Goal: Information Seeking & Learning: Learn about a topic

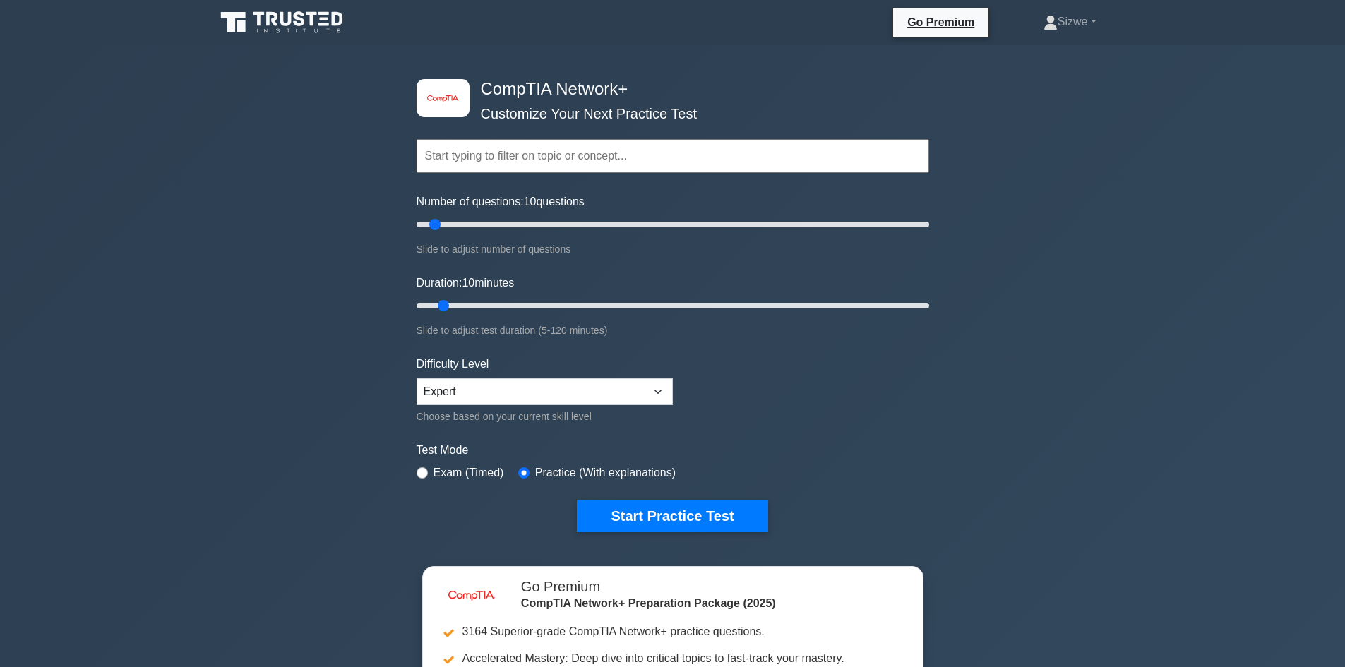
click at [553, 160] on input "text" at bounding box center [672, 156] width 512 height 34
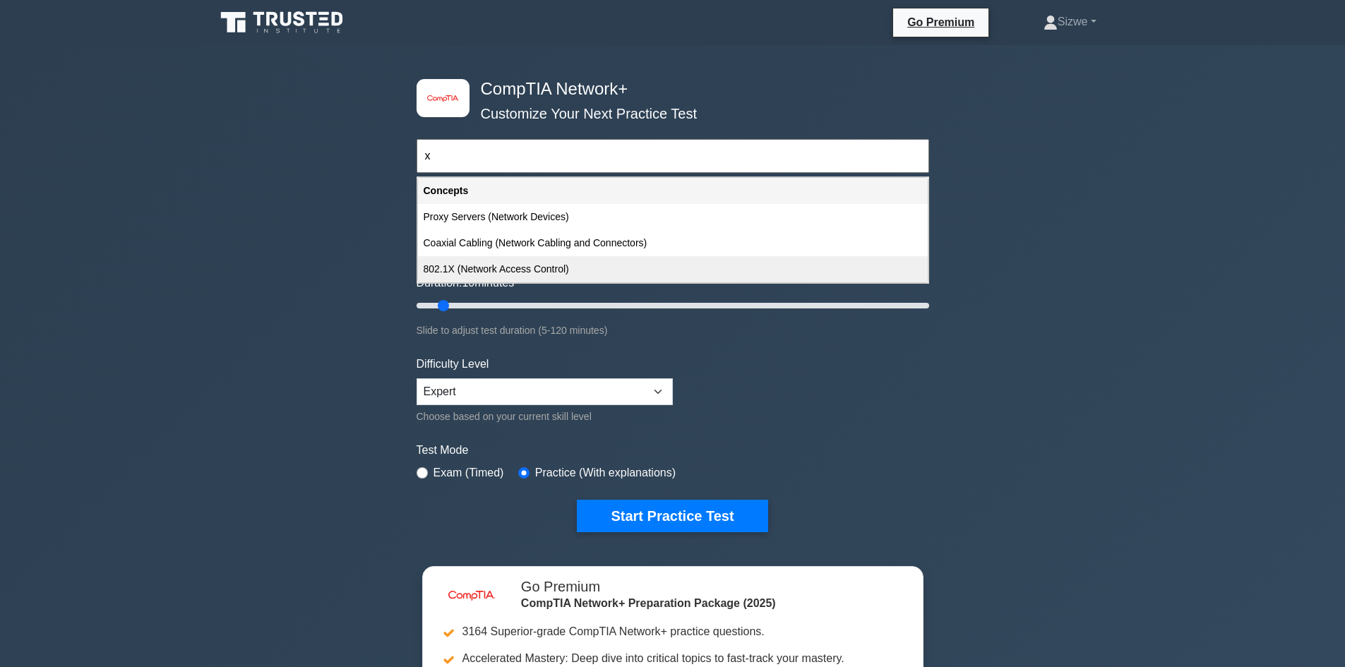
click at [538, 268] on div "802.1X (Network Access Control)" at bounding box center [673, 269] width 510 height 26
type input "802.1X (Network Access Control)"
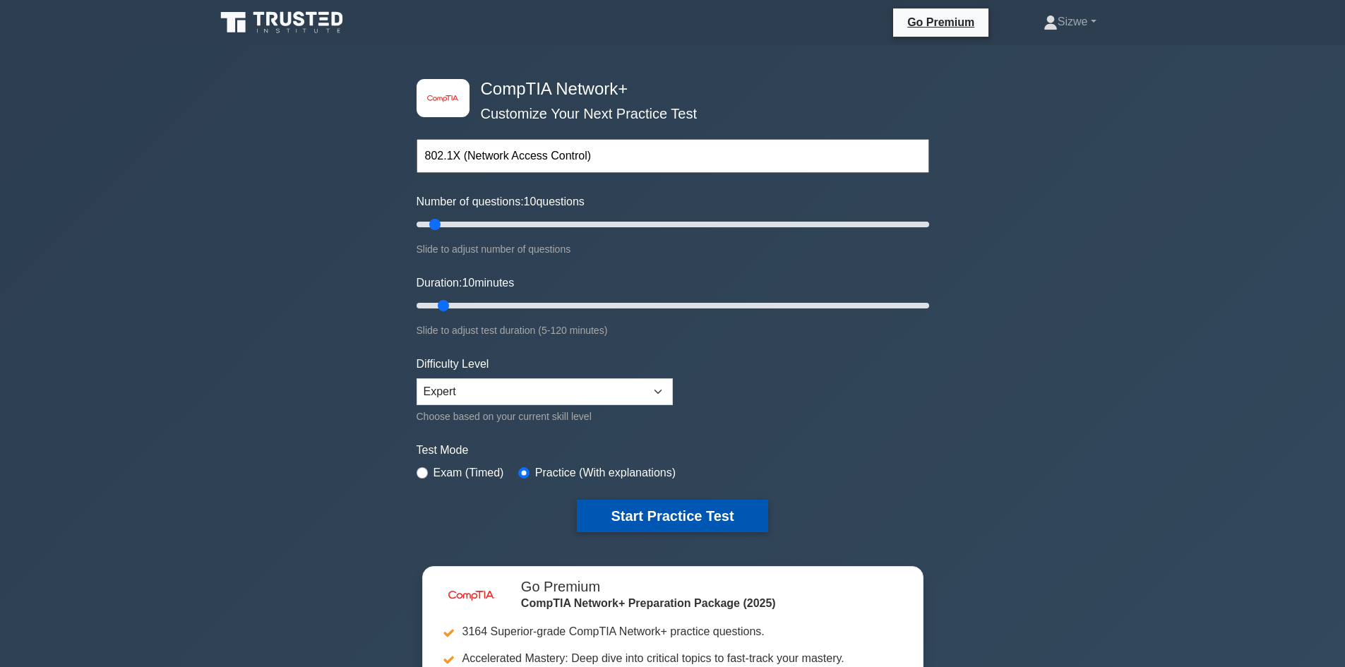
click at [642, 513] on button "Start Practice Test" at bounding box center [672, 516] width 191 height 32
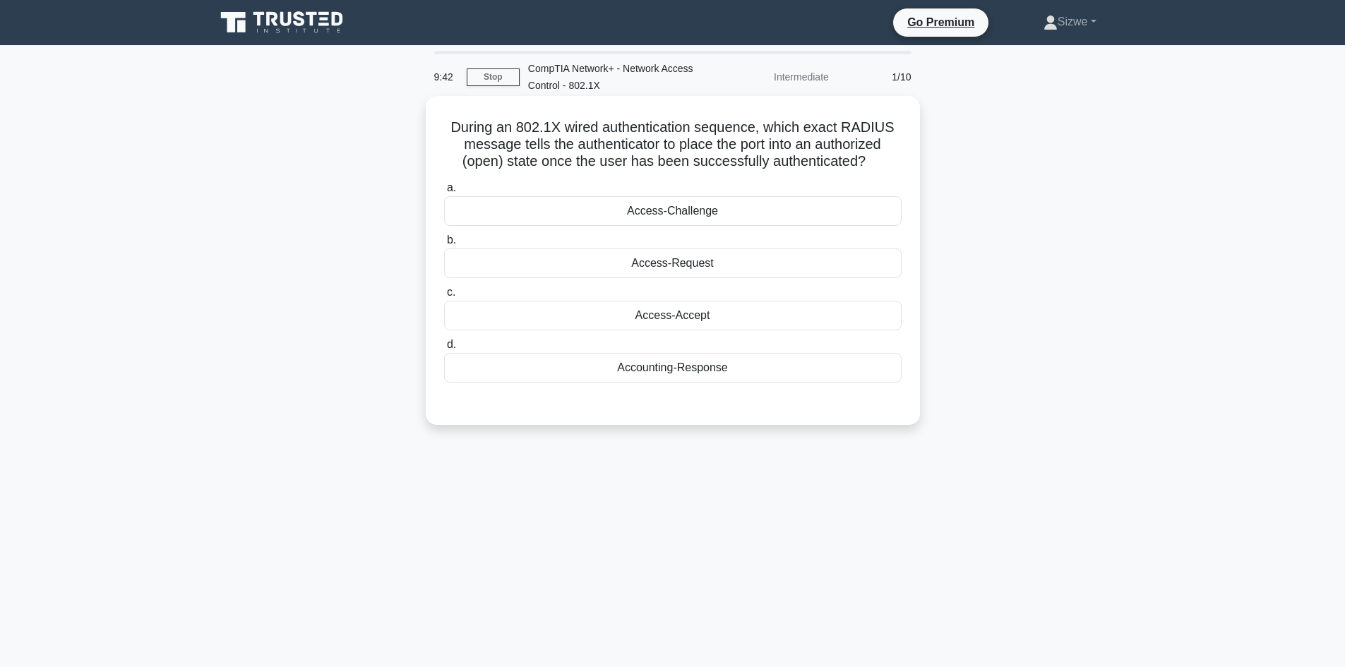
click at [678, 373] on div "Accounting-Response" at bounding box center [672, 368] width 457 height 30
click at [444, 349] on input "d. Accounting-Response" at bounding box center [444, 344] width 0 height 9
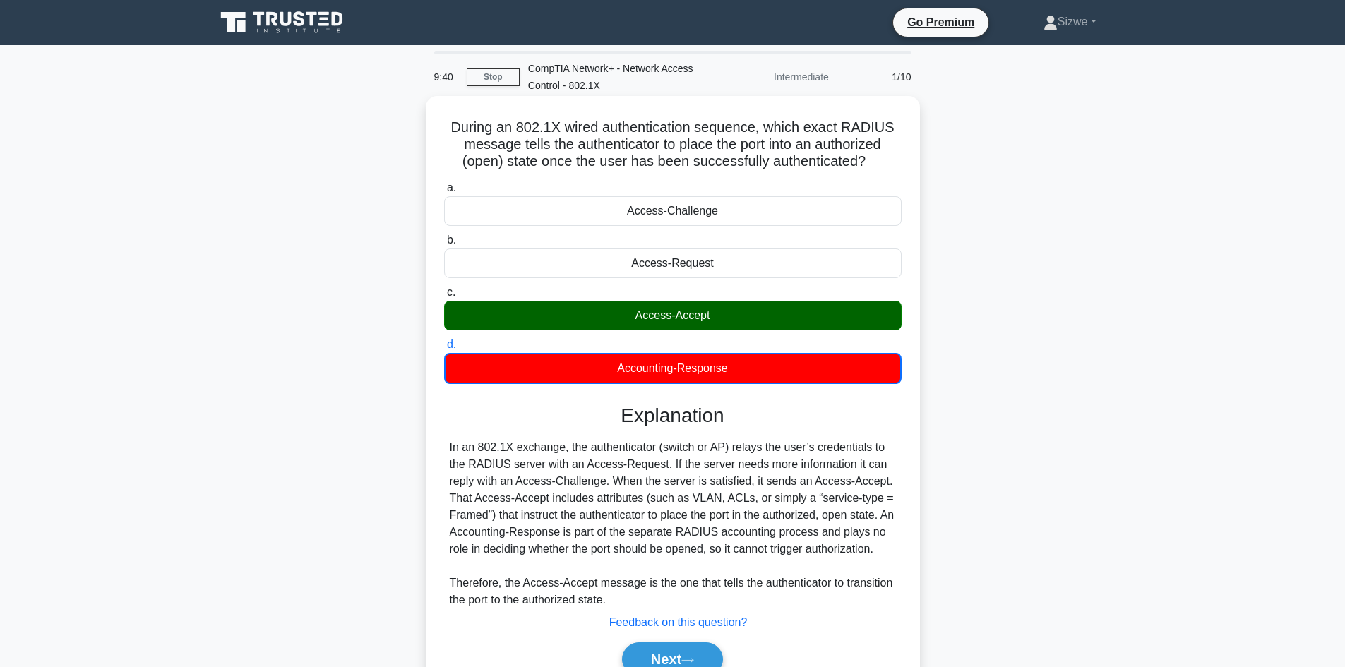
scroll to position [95, 0]
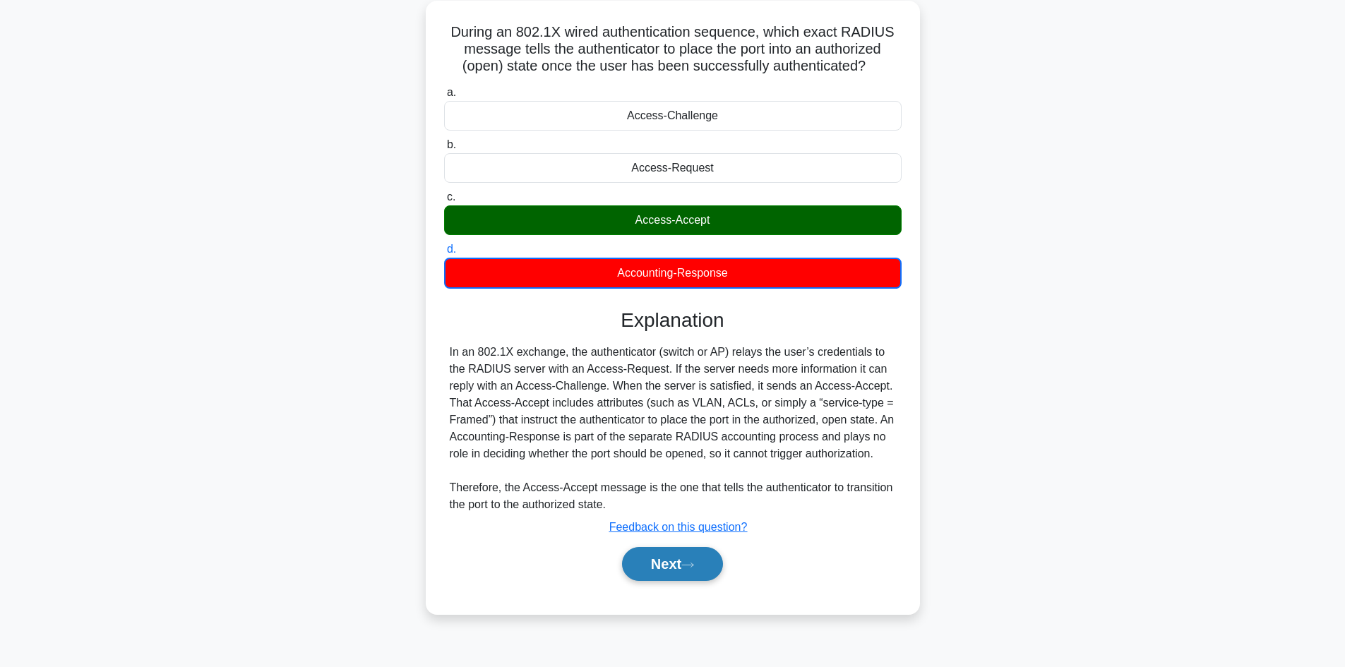
click at [666, 560] on button "Next" at bounding box center [672, 564] width 101 height 34
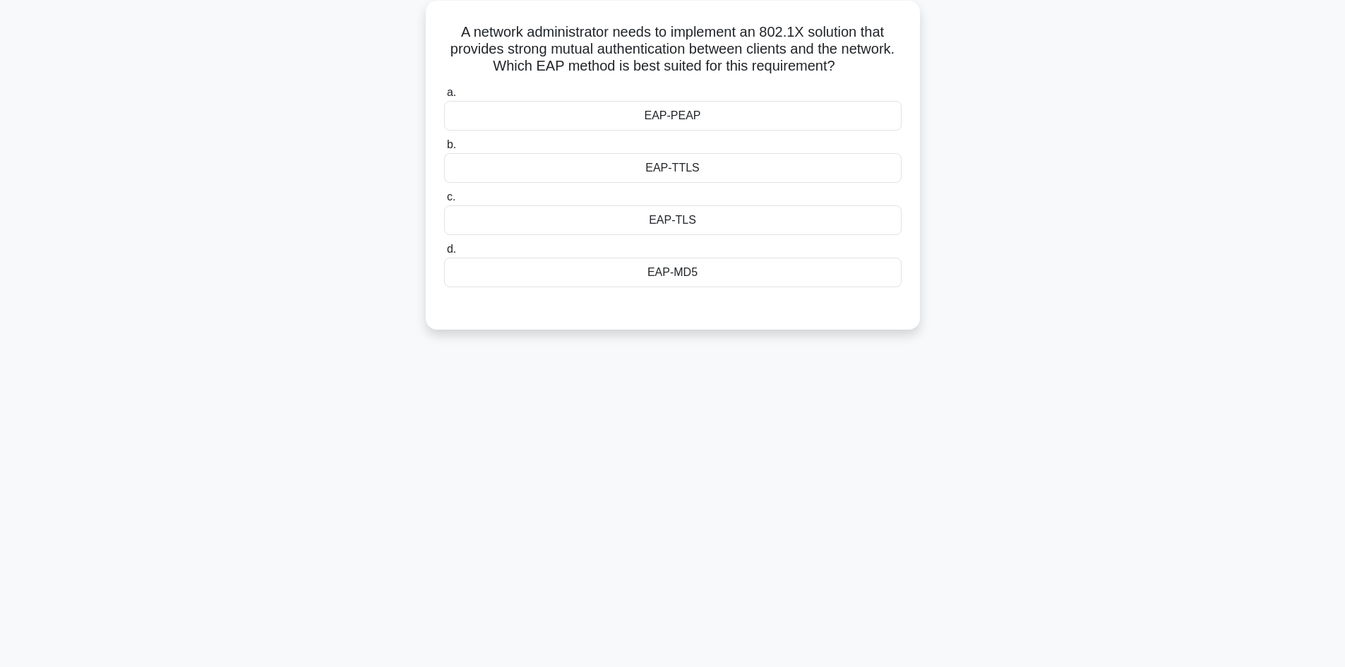
scroll to position [0, 0]
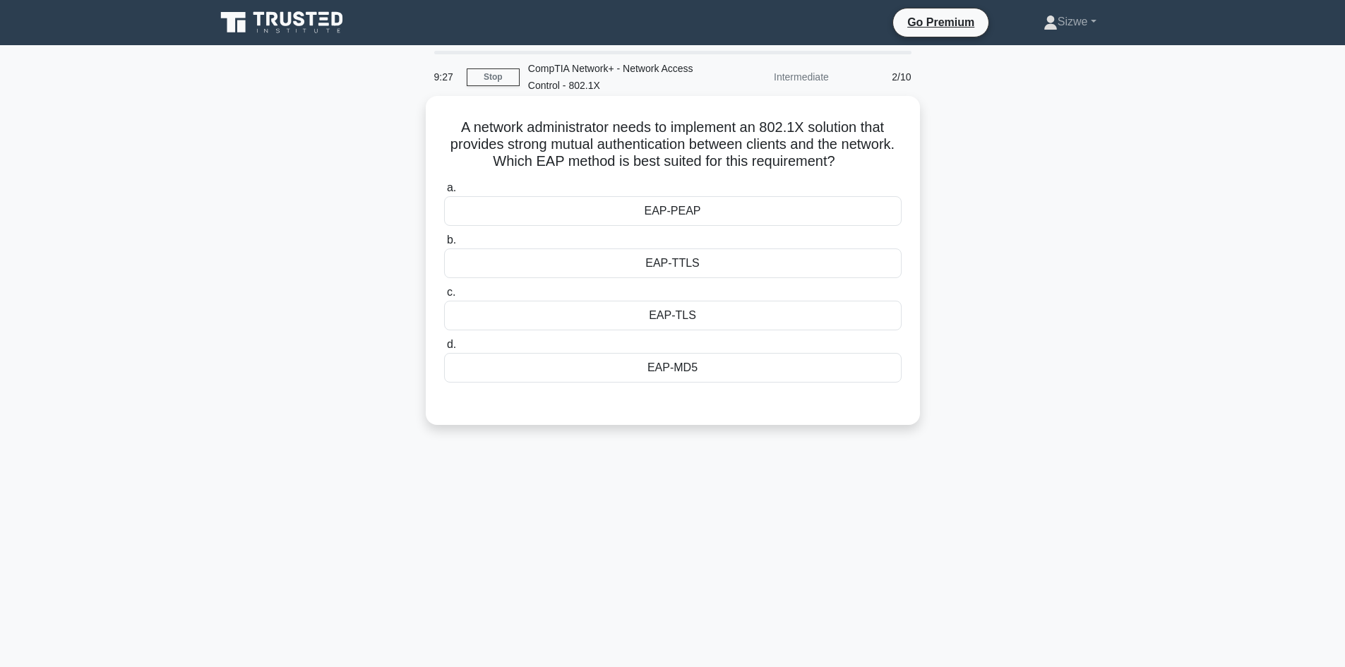
click at [685, 316] on div "EAP-TLS" at bounding box center [672, 316] width 457 height 30
click at [444, 297] on input "c. EAP-TLS" at bounding box center [444, 292] width 0 height 9
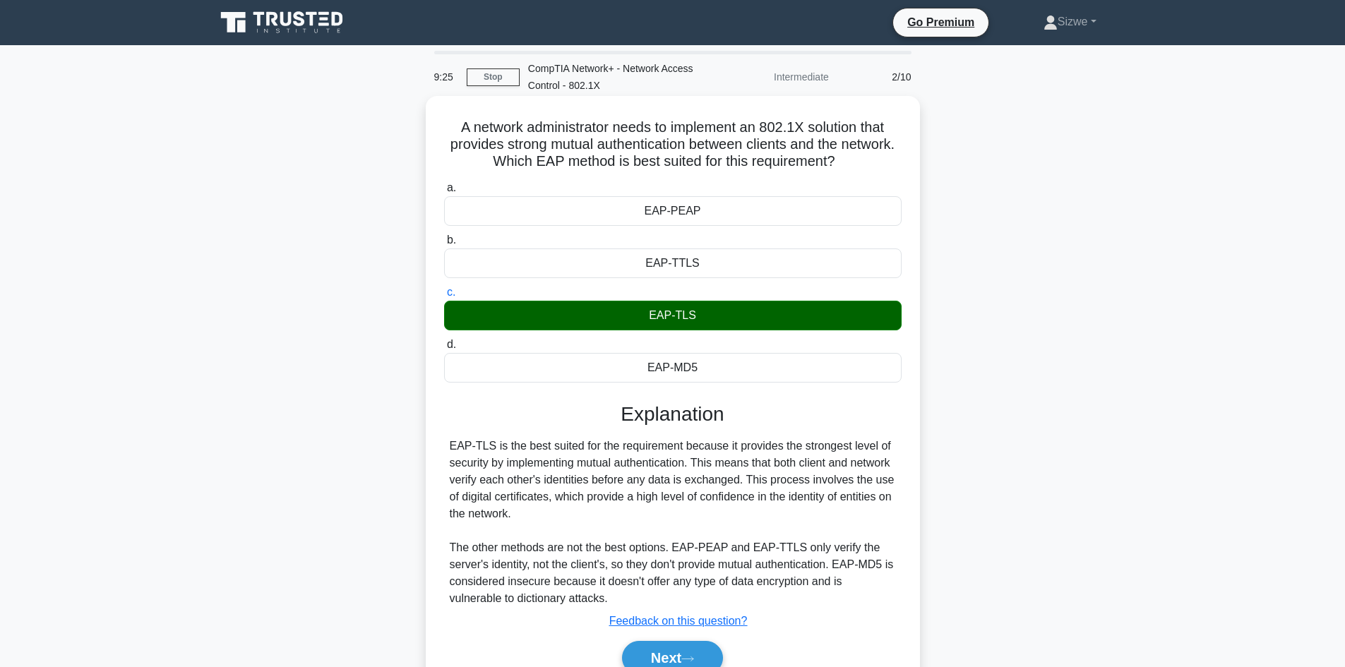
scroll to position [95, 0]
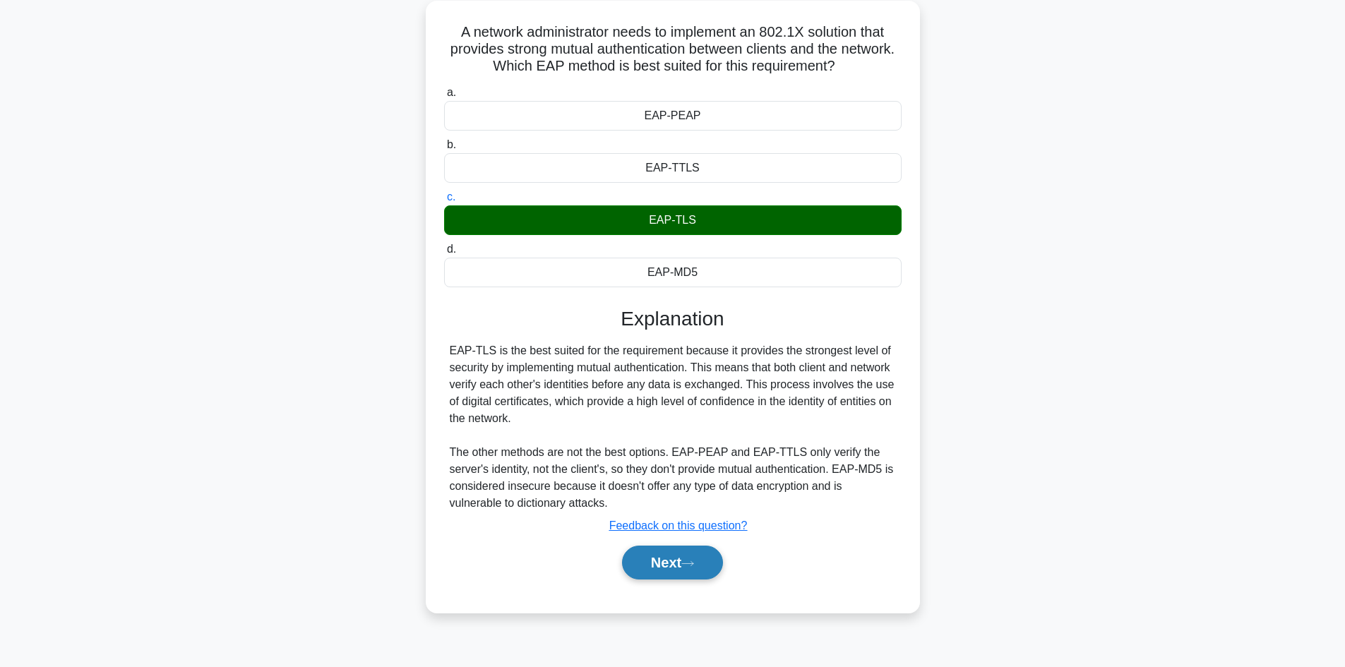
click at [676, 558] on button "Next" at bounding box center [672, 563] width 101 height 34
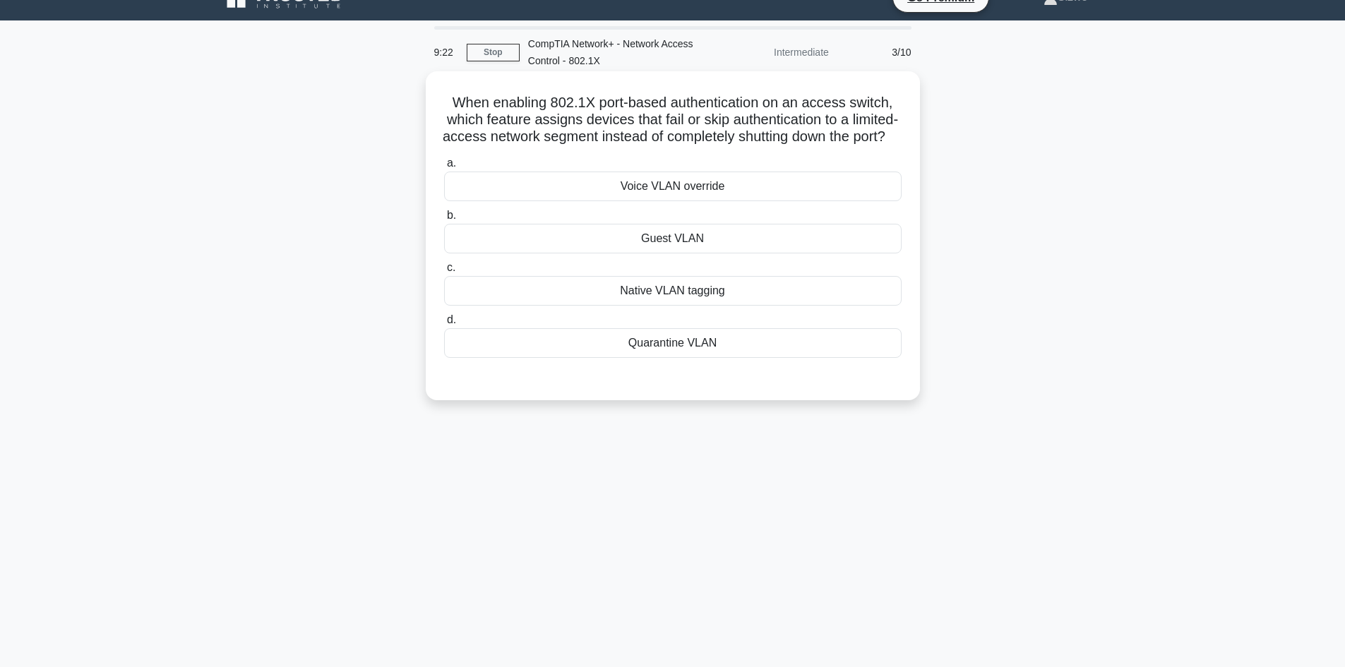
scroll to position [0, 0]
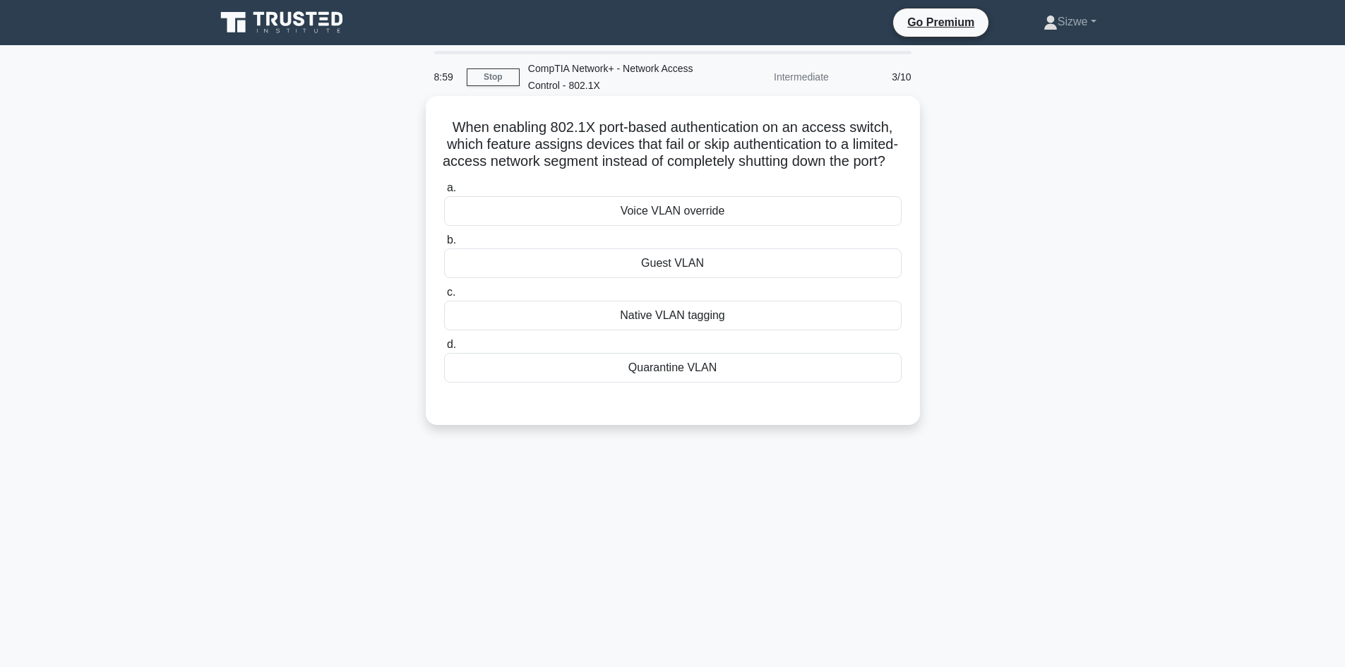
click at [680, 330] on div "Native VLAN tagging" at bounding box center [672, 316] width 457 height 30
click at [444, 297] on input "c. Native VLAN tagging" at bounding box center [444, 292] width 0 height 9
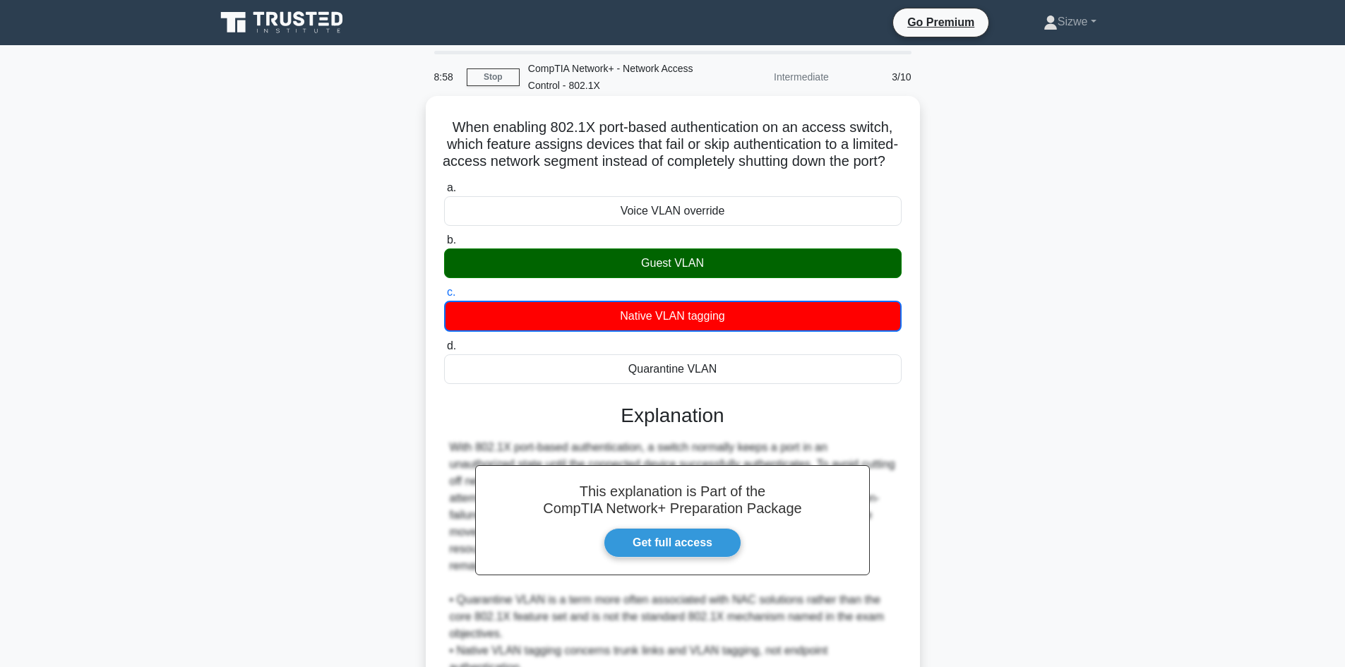
scroll to position [188, 0]
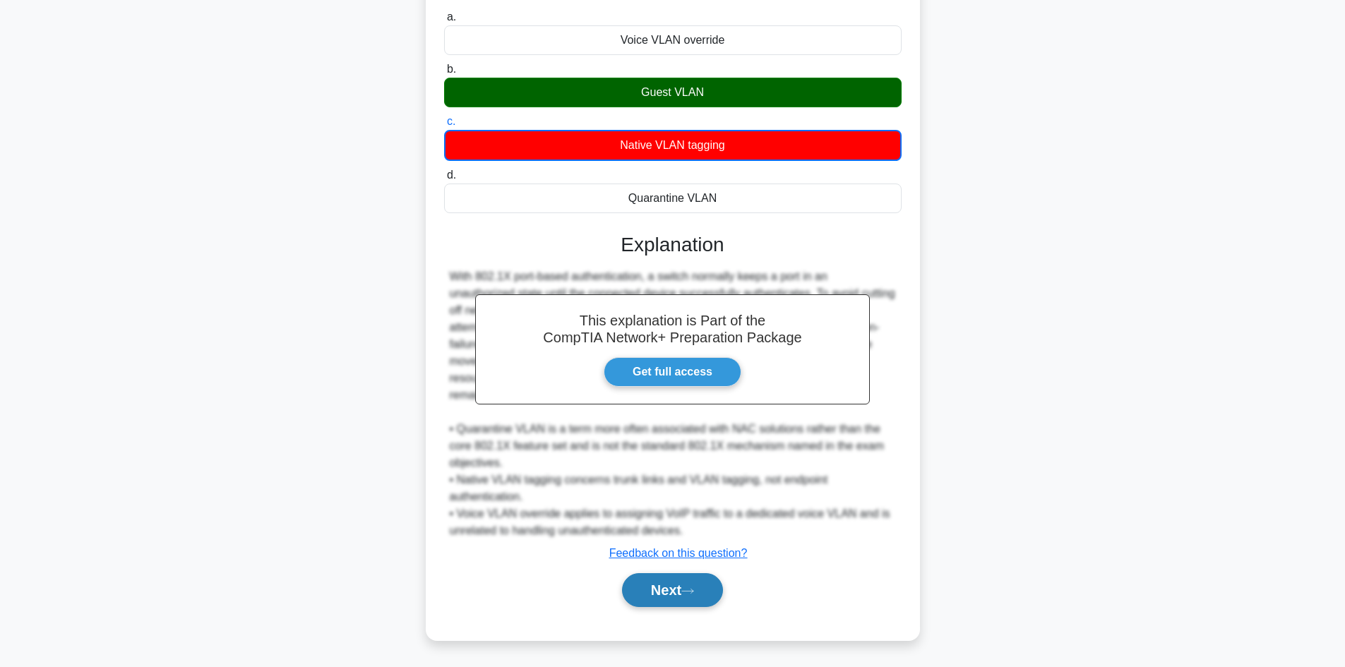
click at [675, 582] on button "Next" at bounding box center [672, 590] width 101 height 34
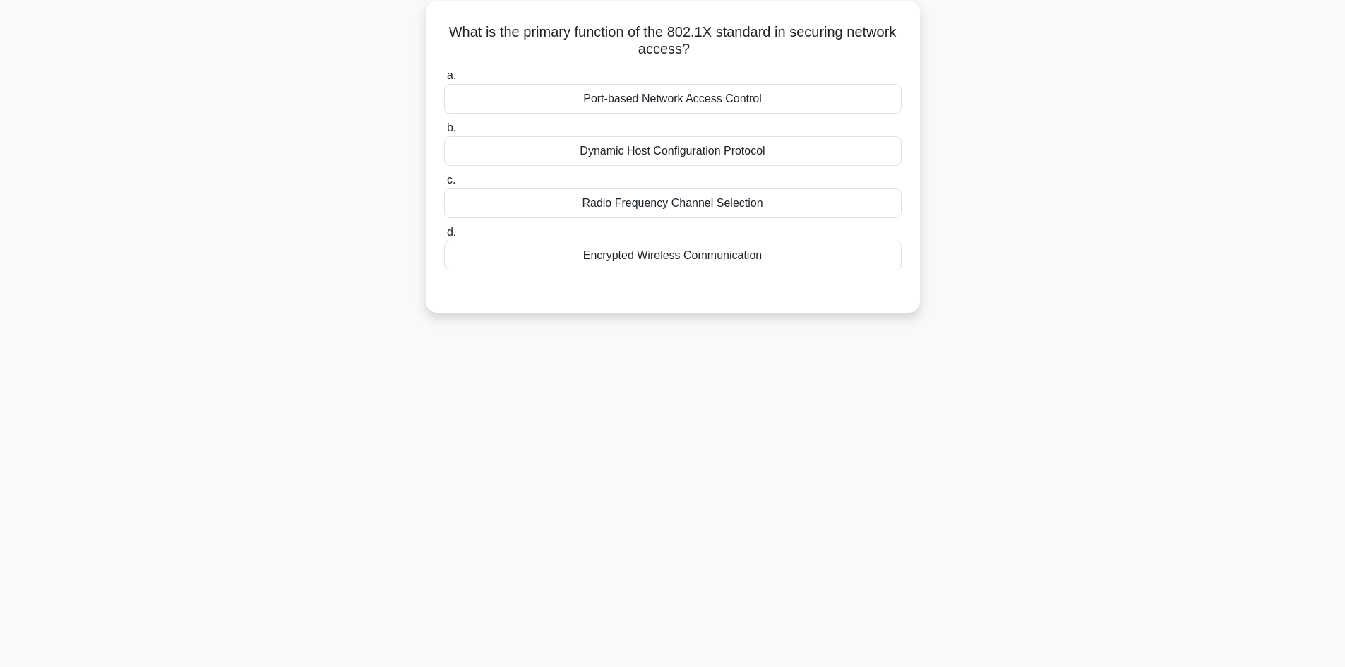
scroll to position [0, 0]
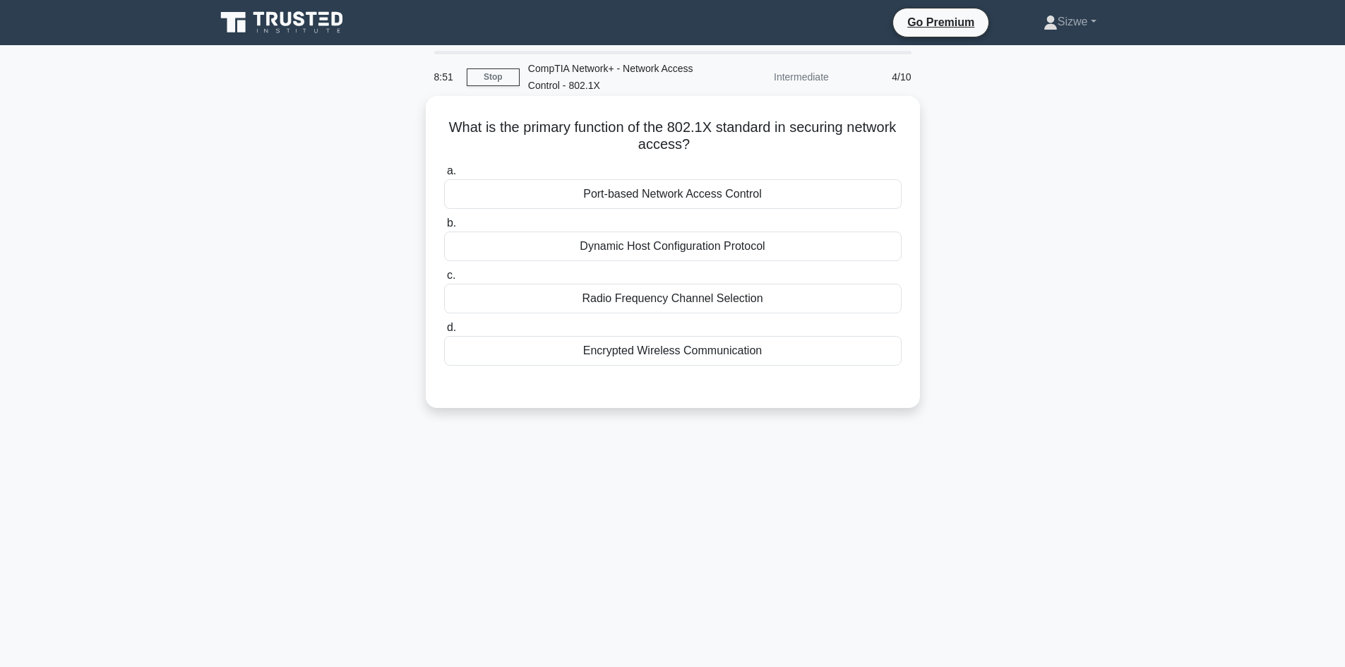
click at [703, 196] on div "Port-based Network Access Control" at bounding box center [672, 194] width 457 height 30
click at [444, 176] on input "a. Port-based Network Access Control" at bounding box center [444, 171] width 0 height 9
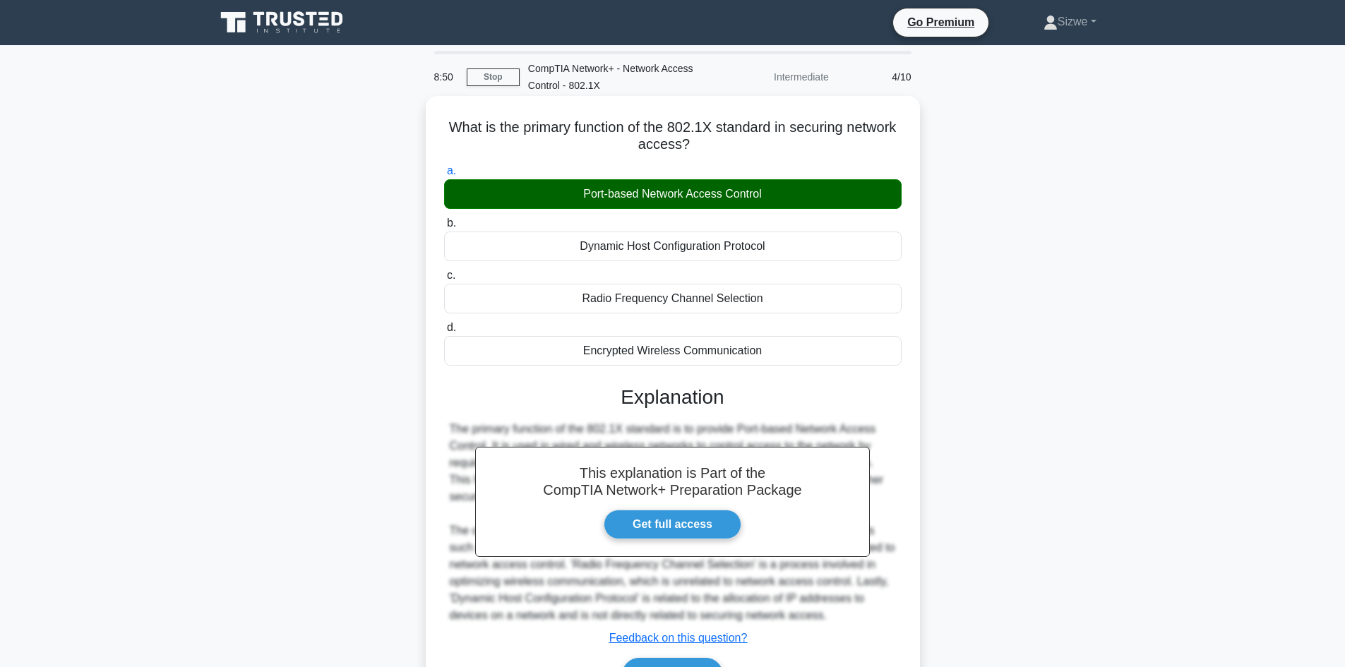
scroll to position [95, 0]
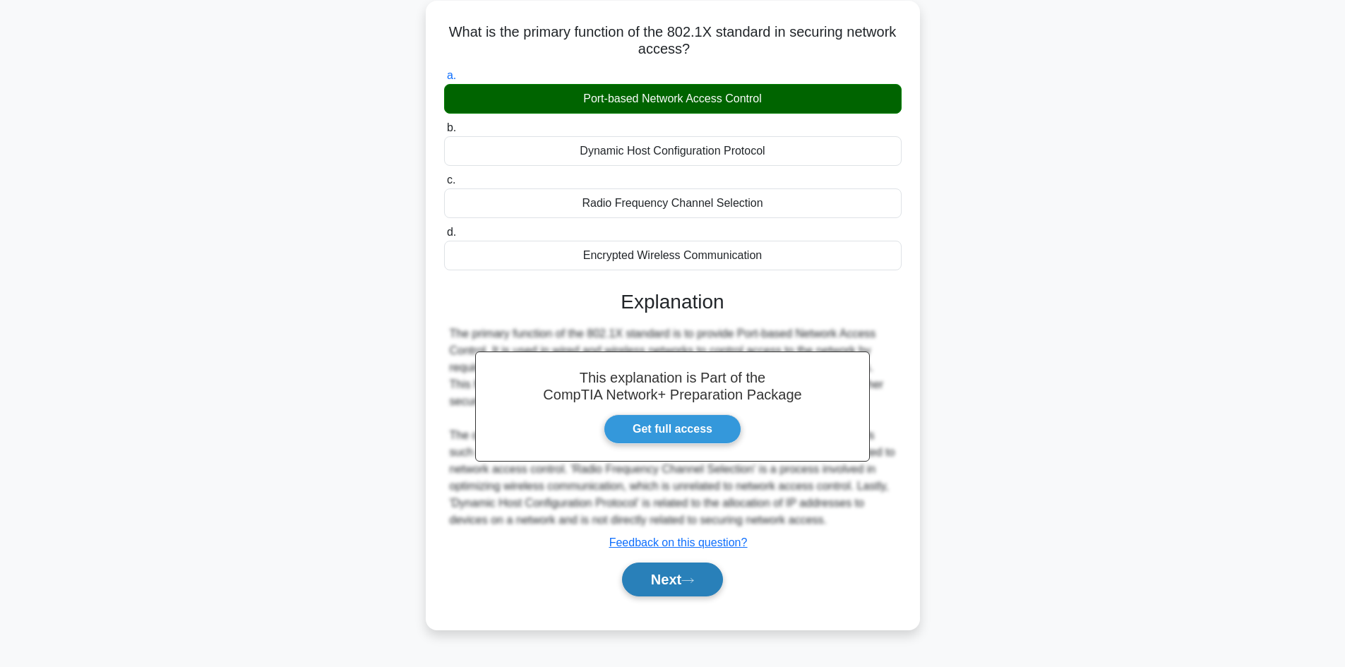
click at [670, 574] on button "Next" at bounding box center [672, 580] width 101 height 34
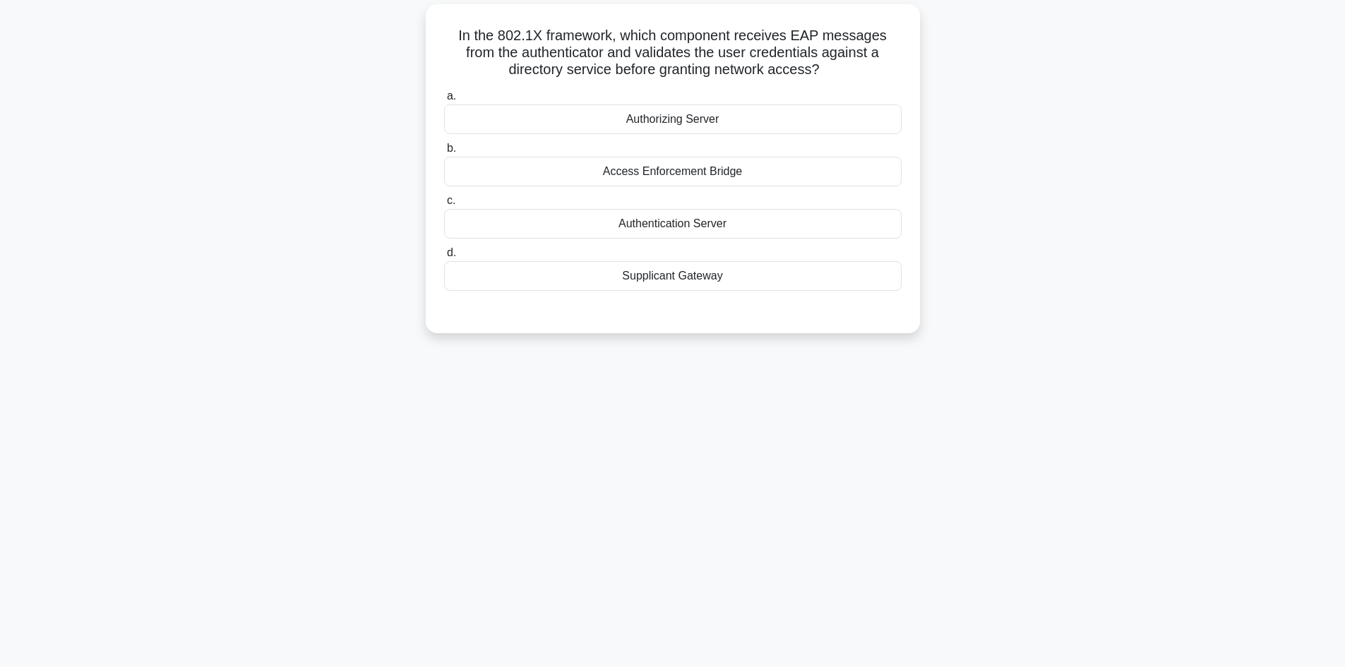
scroll to position [0, 0]
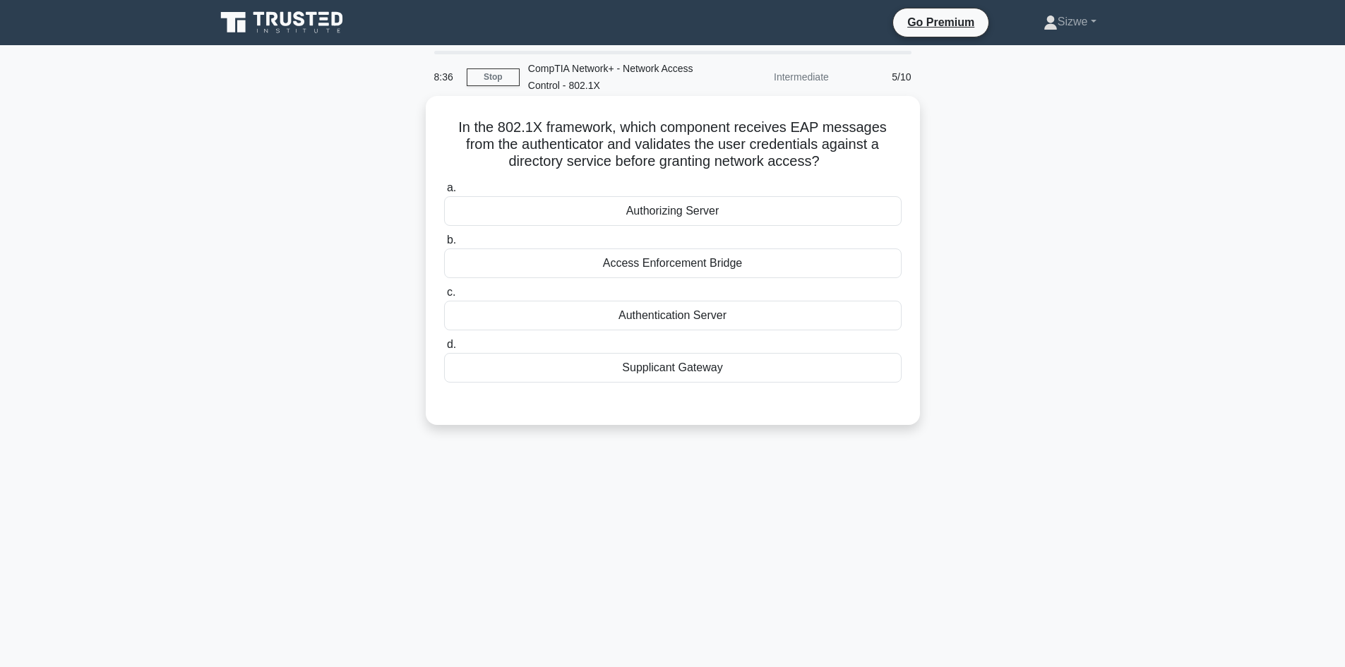
click at [677, 265] on div "Access Enforcement Bridge" at bounding box center [672, 263] width 457 height 30
click at [444, 245] on input "b. Access Enforcement Bridge" at bounding box center [444, 240] width 0 height 9
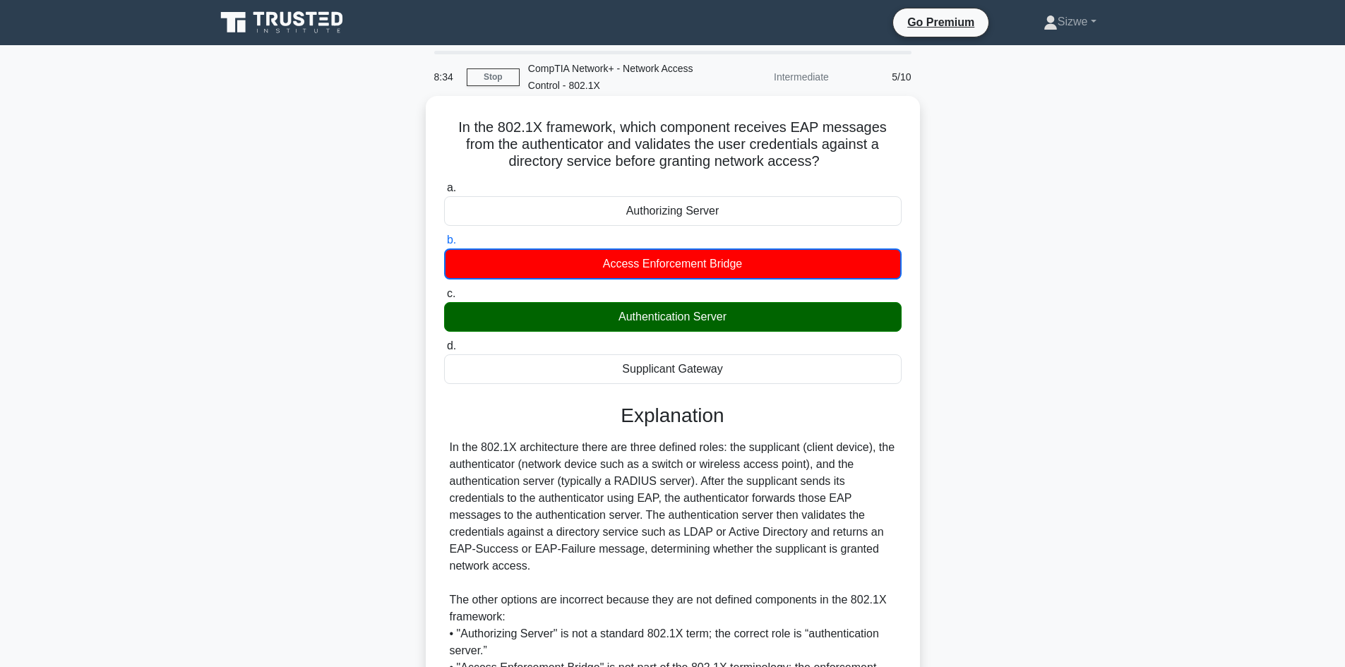
scroll to position [172, 0]
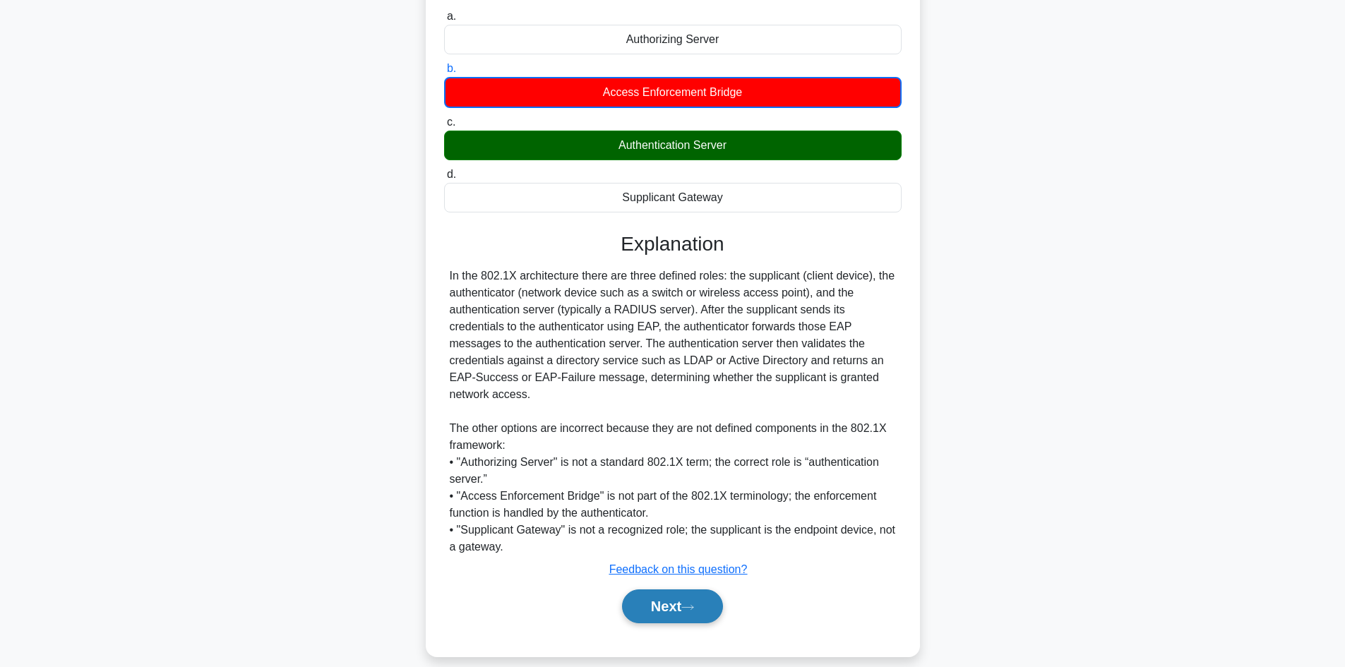
click at [675, 589] on button "Next" at bounding box center [672, 606] width 101 height 34
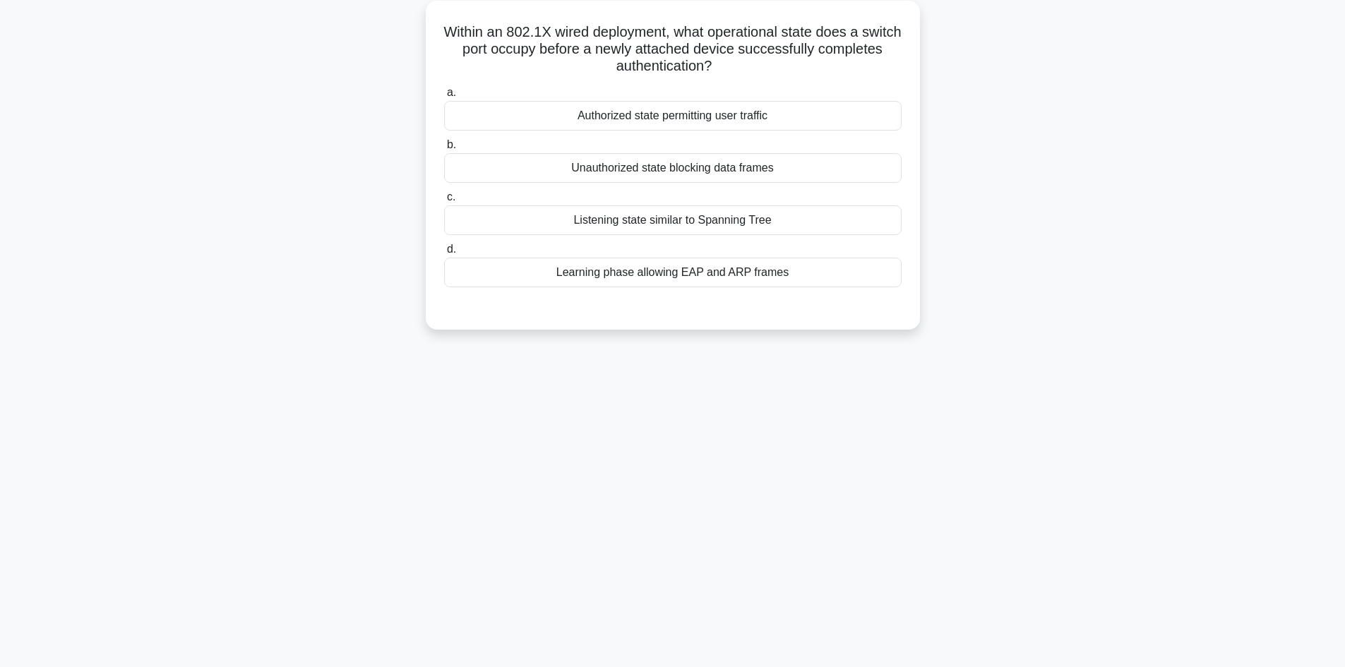
scroll to position [0, 0]
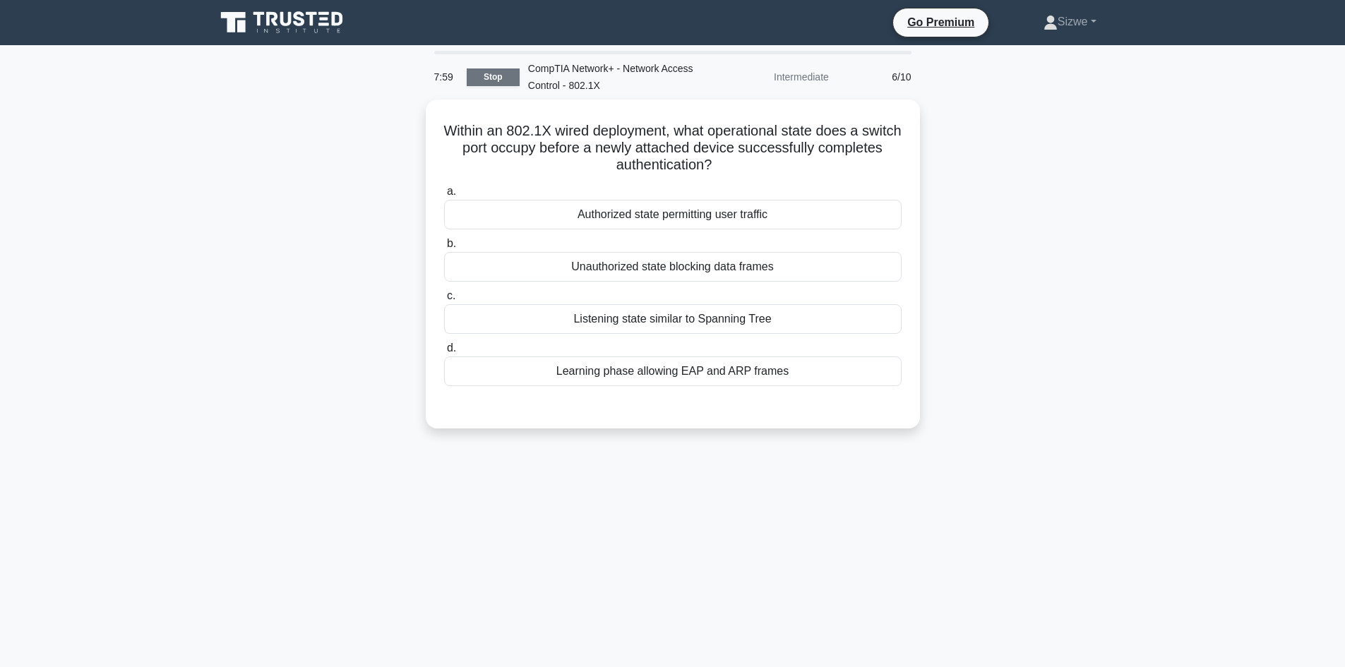
click at [497, 73] on link "Stop" at bounding box center [493, 77] width 53 height 18
